Goal: Information Seeking & Learning: Find specific fact

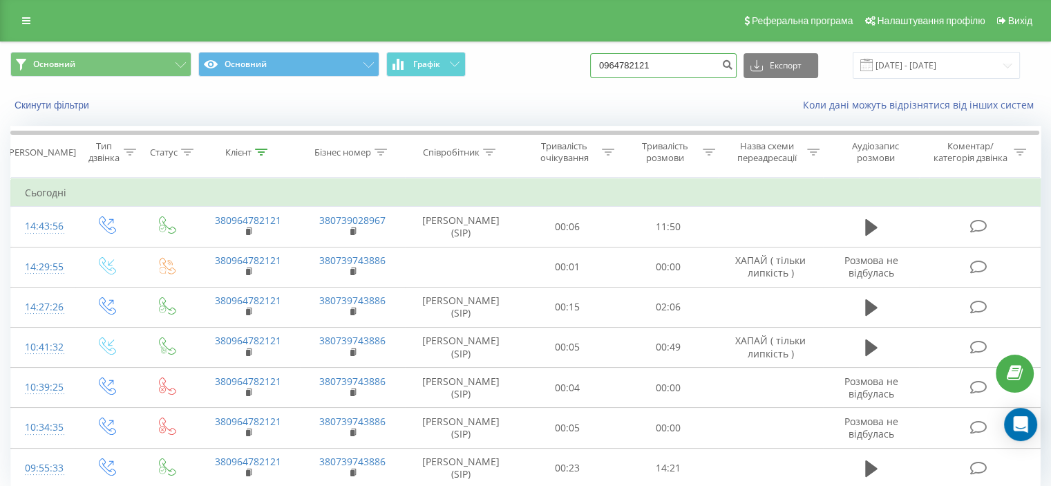
click at [639, 55] on input "0964782121" at bounding box center [663, 65] width 147 height 25
paste input "505257178"
type input "0505257178"
click at [733, 66] on icon "submit" at bounding box center [728, 63] width 12 height 8
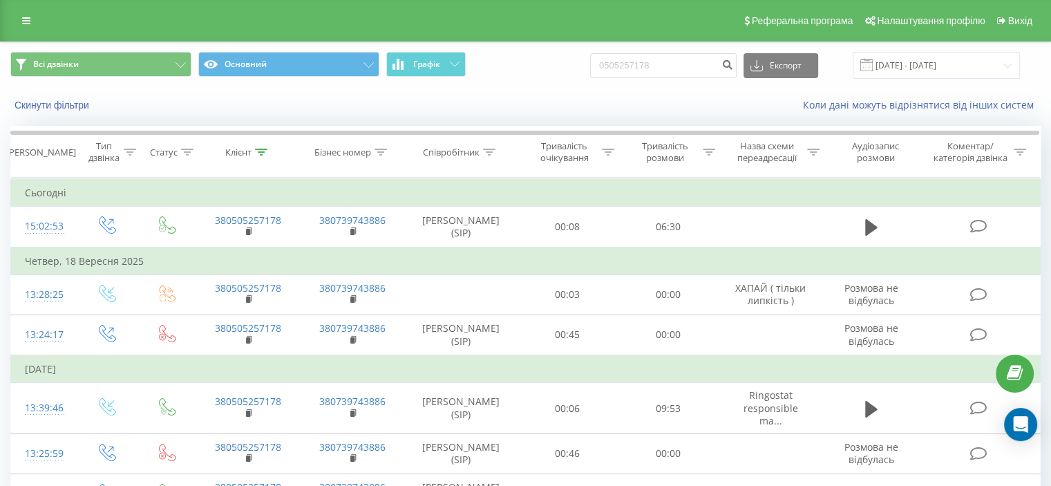
click at [370, 19] on div "Реферальна програма Налаштування профілю Вихід" at bounding box center [525, 20] width 1051 height 41
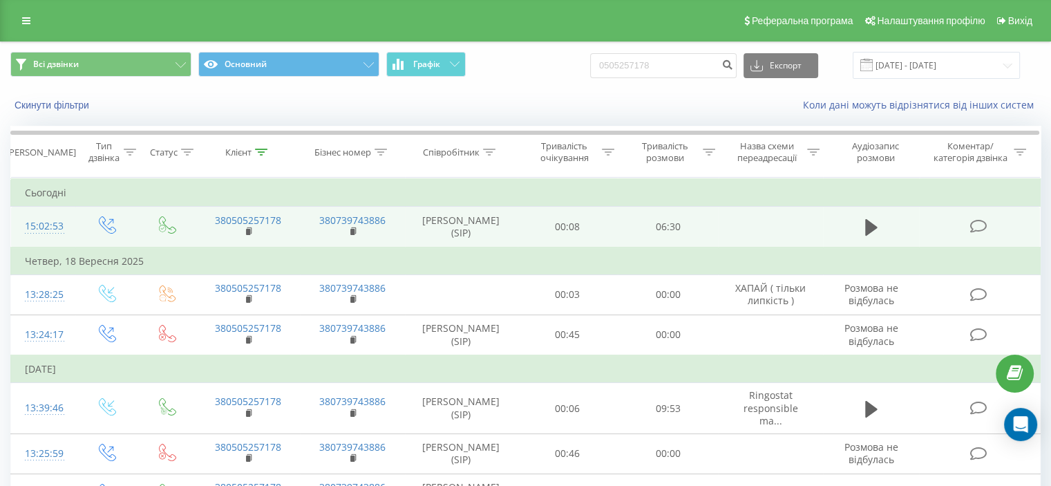
click at [981, 234] on icon at bounding box center [978, 226] width 17 height 15
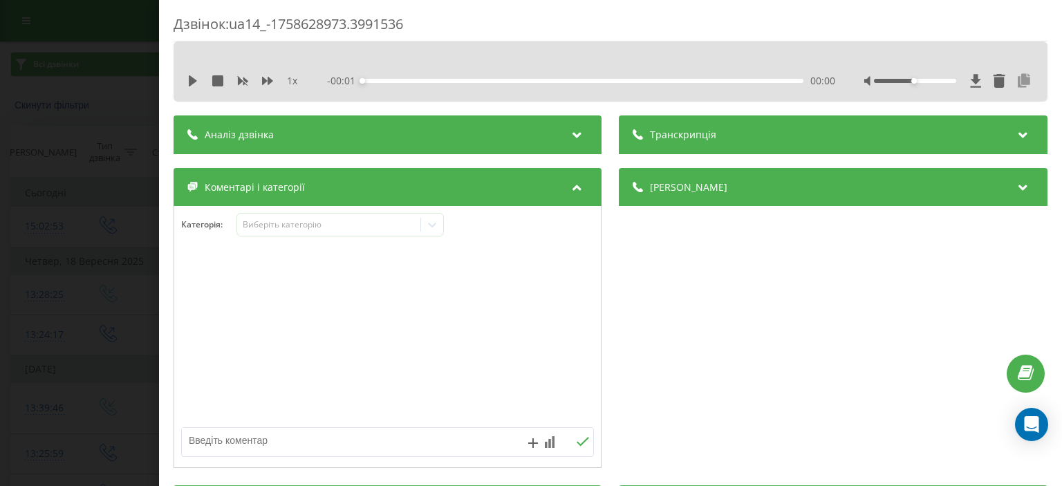
click at [1016, 75] on icon at bounding box center [1024, 81] width 17 height 14
click at [117, 143] on div "Дзвінок : ua14_-1758628973.3991536 1 x - 06:29 00:00 00:00 Транскрипція Для AI-…" at bounding box center [531, 243] width 1062 height 486
